Goal: Information Seeking & Learning: Learn about a topic

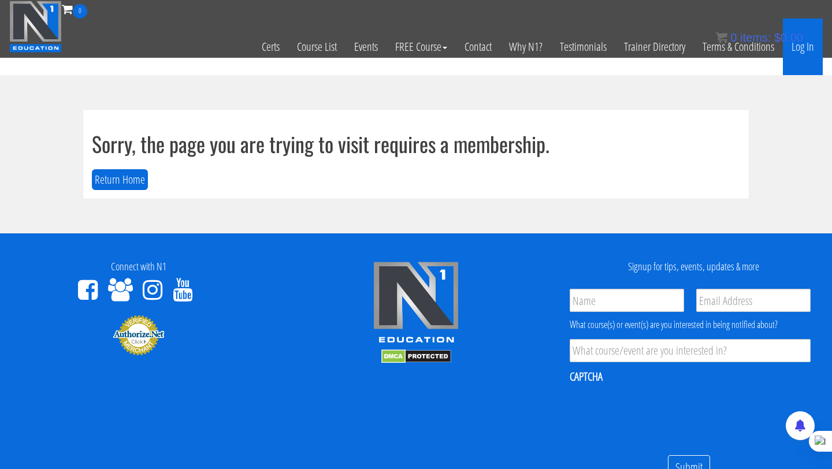
click at [797, 47] on link "Log In" at bounding box center [802, 46] width 40 height 57
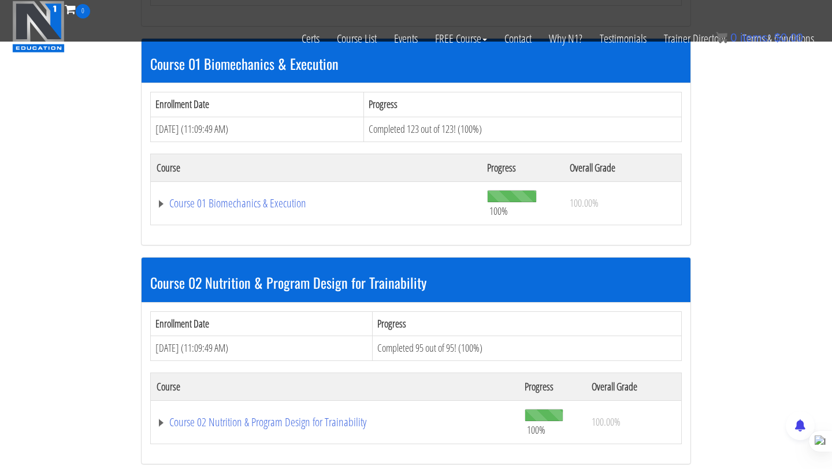
scroll to position [333, 0]
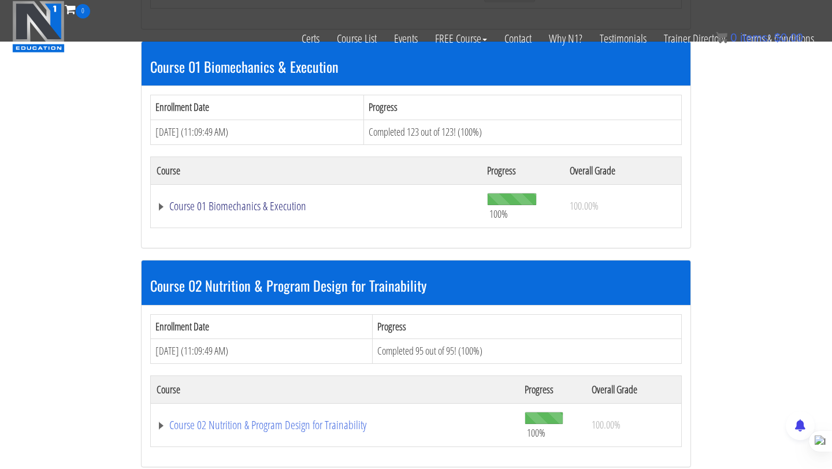
click at [269, 204] on link "Course 01 Biomechanics & Execution" at bounding box center [315, 206] width 319 height 12
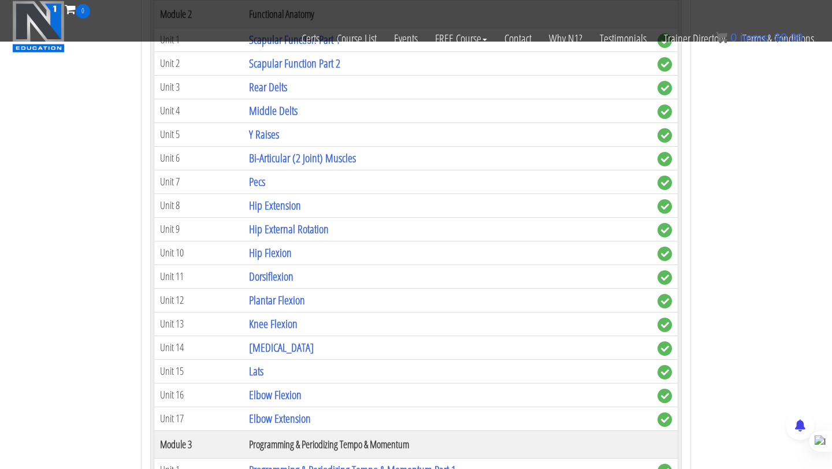
scroll to position [812, 0]
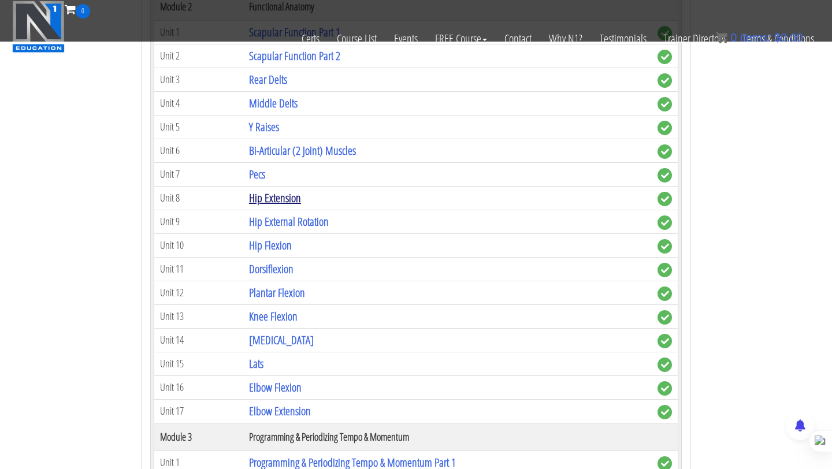
click at [269, 200] on link "Hip Extension" at bounding box center [275, 198] width 52 height 16
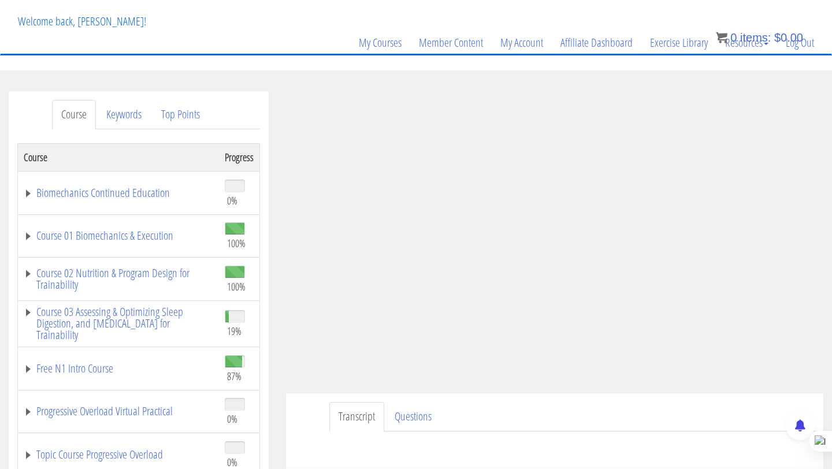
scroll to position [90, 0]
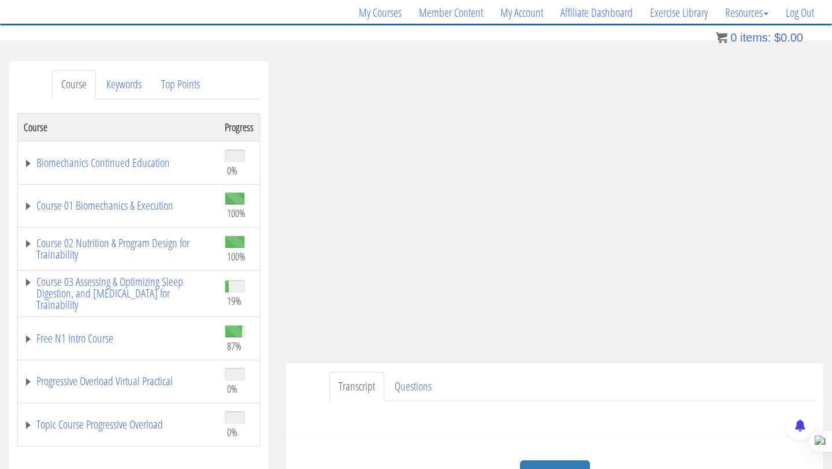
click at [729, 460] on div "Take the Quiz" at bounding box center [554, 474] width 520 height 56
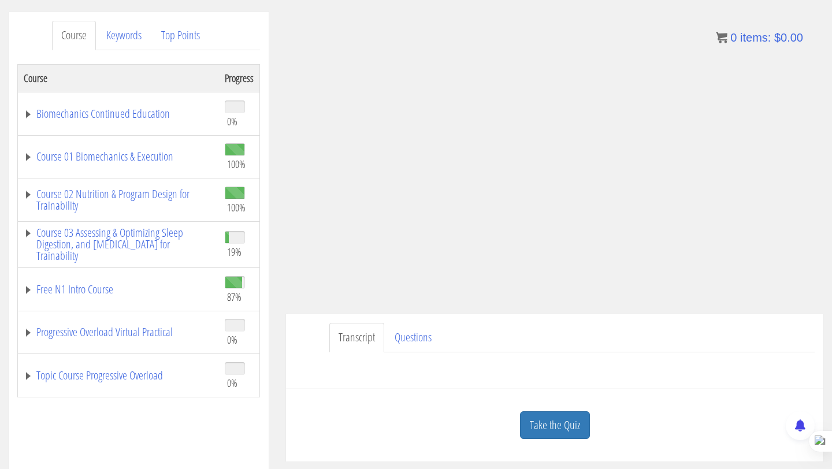
scroll to position [142, 0]
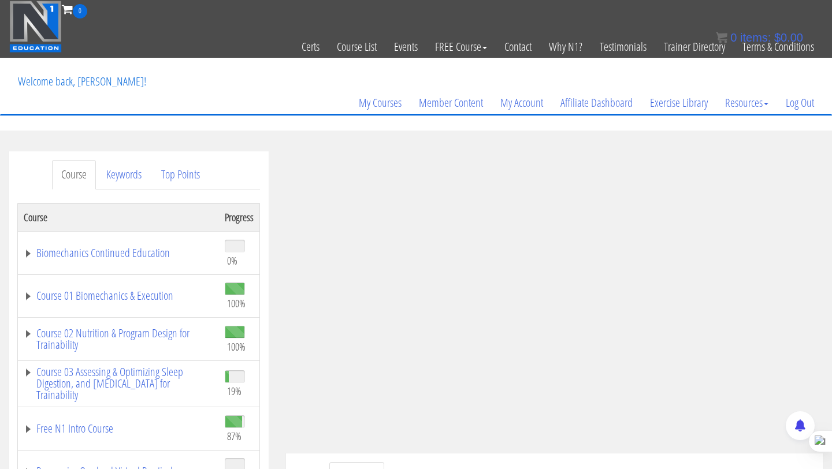
click at [558, 140] on section "Course Keywords Top Points Course Progress Biomechanics Continued Education 0% …" at bounding box center [416, 478] width 832 height 694
click at [487, 146] on section "Course Keywords Top Points Course Progress Biomechanics Continued Education 0% …" at bounding box center [416, 478] width 832 height 694
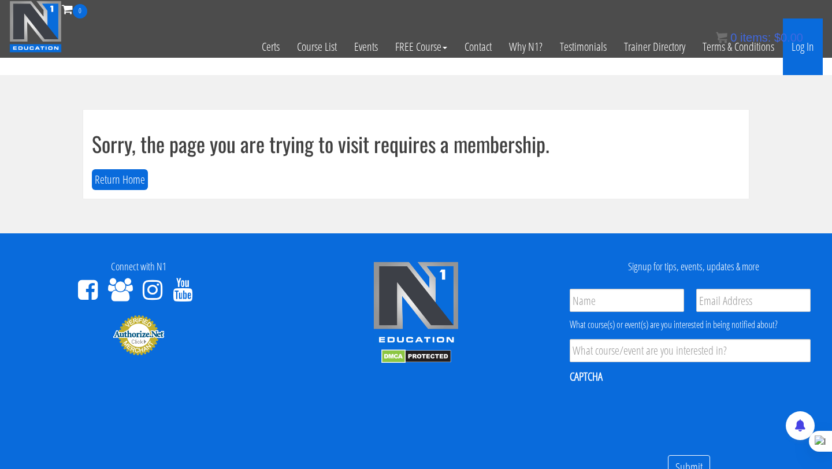
click at [803, 50] on link "Log In" at bounding box center [802, 46] width 40 height 57
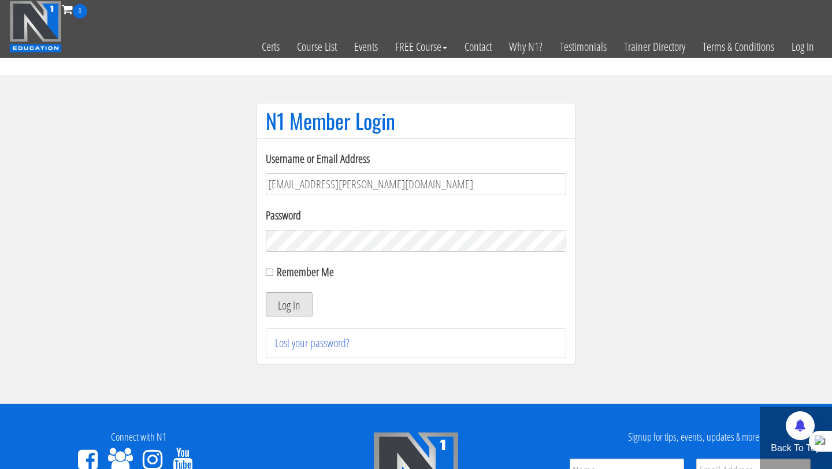
click at [284, 300] on button "Log In" at bounding box center [289, 304] width 47 height 24
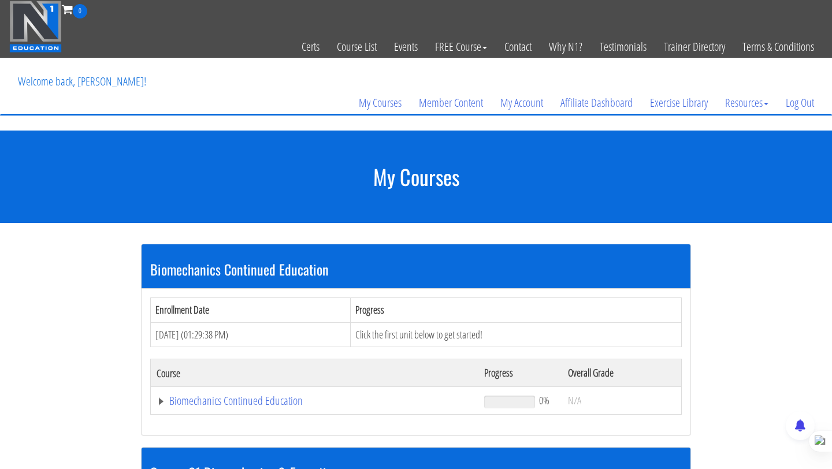
scroll to position [65, 0]
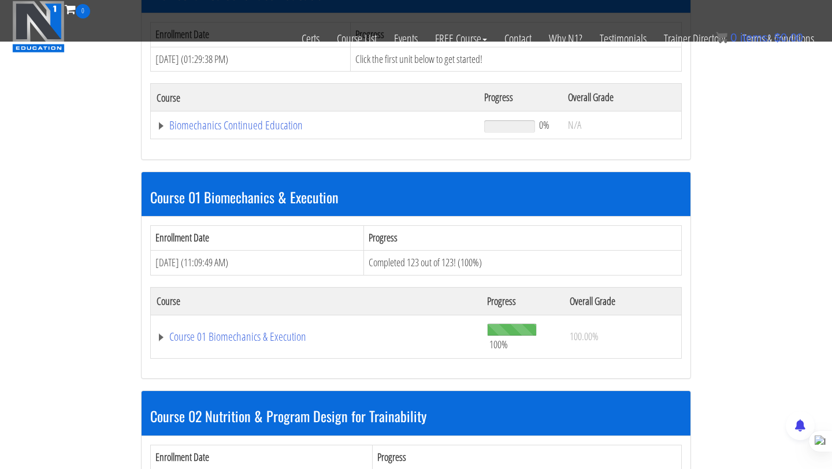
scroll to position [263, 0]
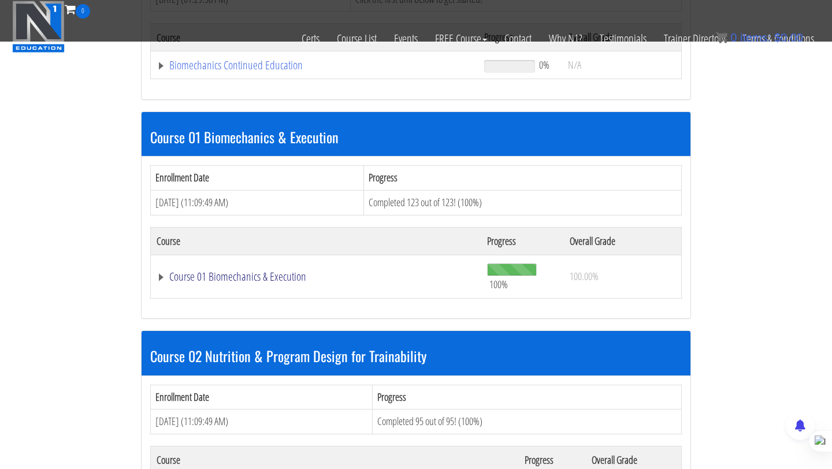
click at [279, 274] on link "Course 01 Biomechanics & Execution" at bounding box center [315, 277] width 319 height 12
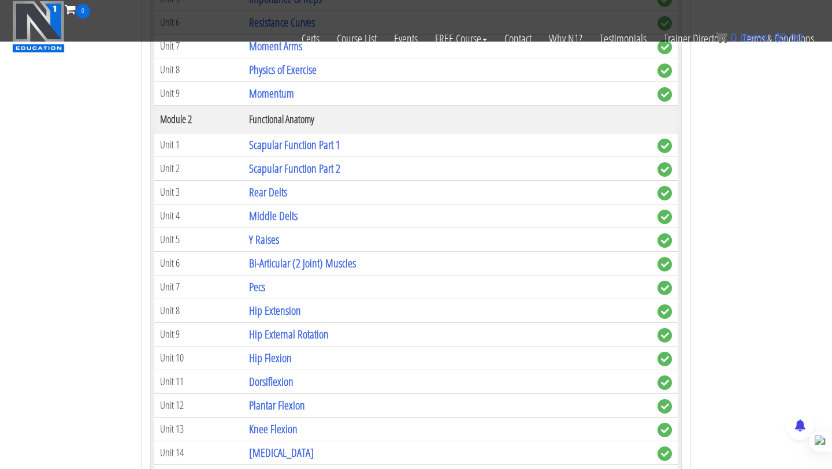
scroll to position [694, 0]
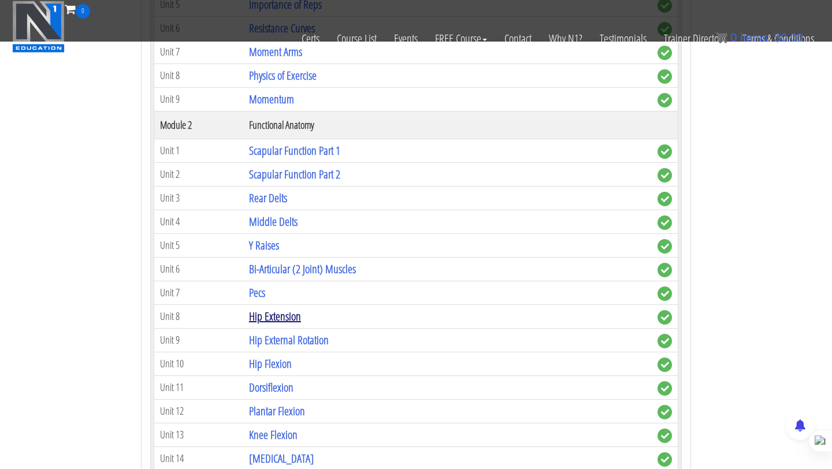
click at [269, 313] on link "Hip Extension" at bounding box center [275, 316] width 52 height 16
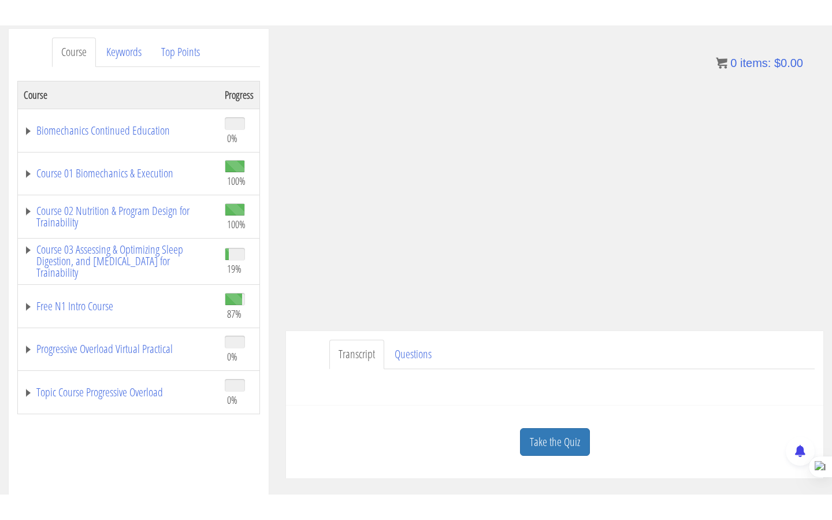
scroll to position [174, 0]
